Goal: Navigation & Orientation: Find specific page/section

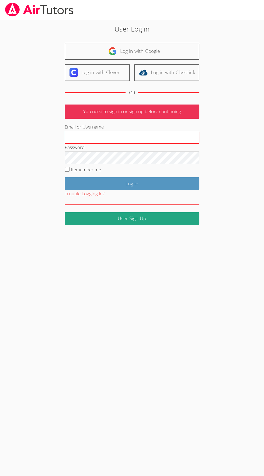
click at [146, 137] on input "Email or Username" at bounding box center [132, 137] width 135 height 13
type input "[EMAIL_ADDRESS][PERSON_NAME][PERSON_NAME][DOMAIN_NAME]"
click at [65, 177] on input "Log in" at bounding box center [132, 183] width 135 height 13
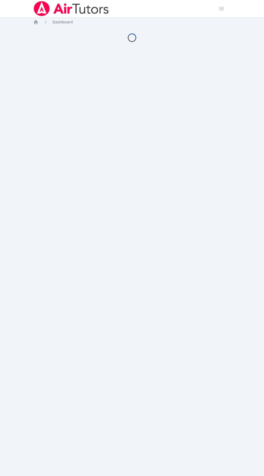
click at [71, 168] on div "Home Sessions Study Groups Students Messages Open user menu Amelia Roberson Ope…" at bounding box center [132, 238] width 264 height 476
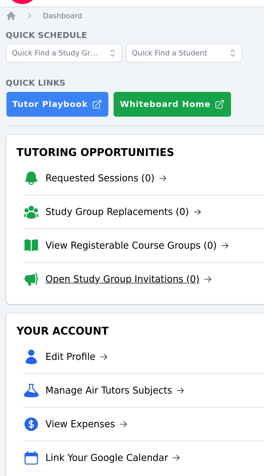
click at [121, 159] on link "Open Study Group Invitations (0)" at bounding box center [97, 159] width 87 height 8
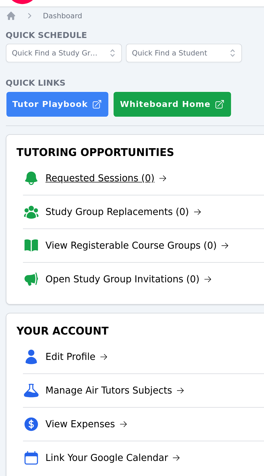
click at [107, 108] on link "Requested Sessions (0)" at bounding box center [85, 107] width 63 height 8
